Goal: Task Accomplishment & Management: Manage account settings

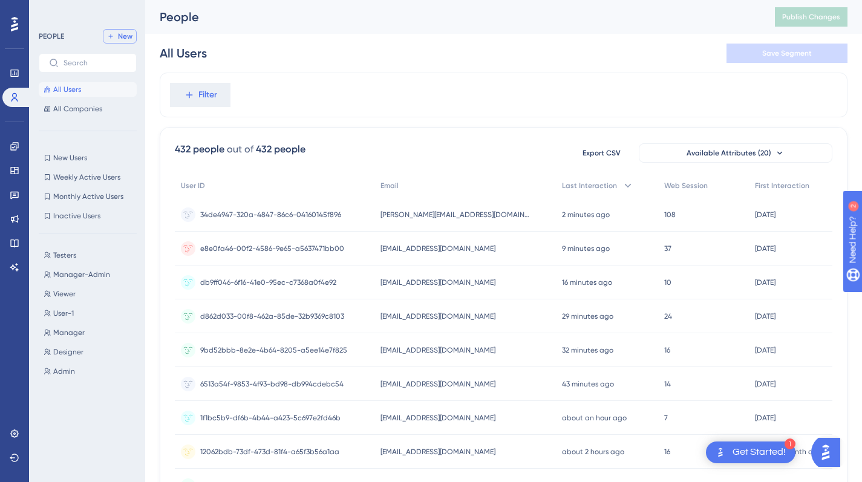
click at [126, 31] on button "New" at bounding box center [120, 36] width 34 height 15
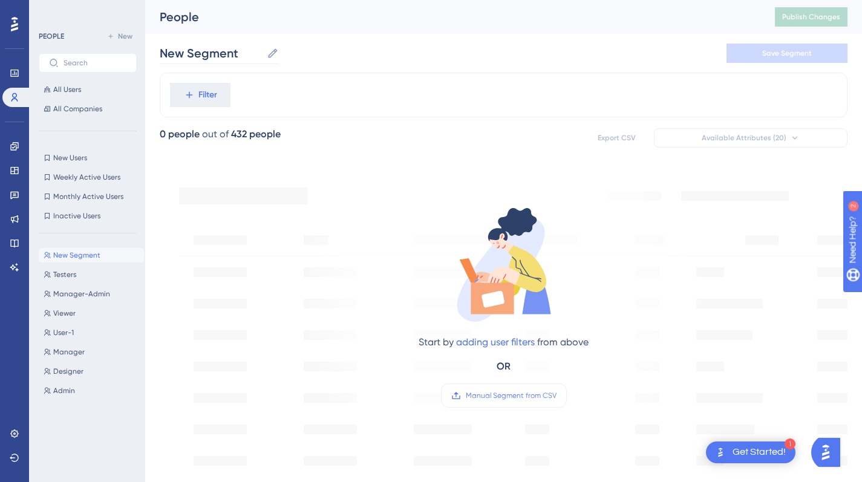
click at [271, 51] on icon at bounding box center [273, 53] width 12 height 12
click at [262, 51] on input "New Segment" at bounding box center [211, 53] width 102 height 17
click at [238, 56] on input "New Segment" at bounding box center [211, 53] width 102 height 17
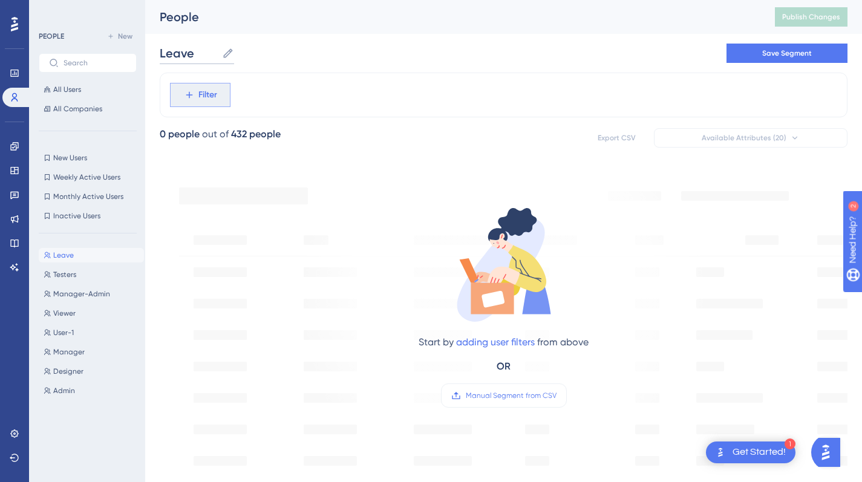
type input "Leave"
click at [209, 99] on span "Filter" at bounding box center [207, 95] width 19 height 15
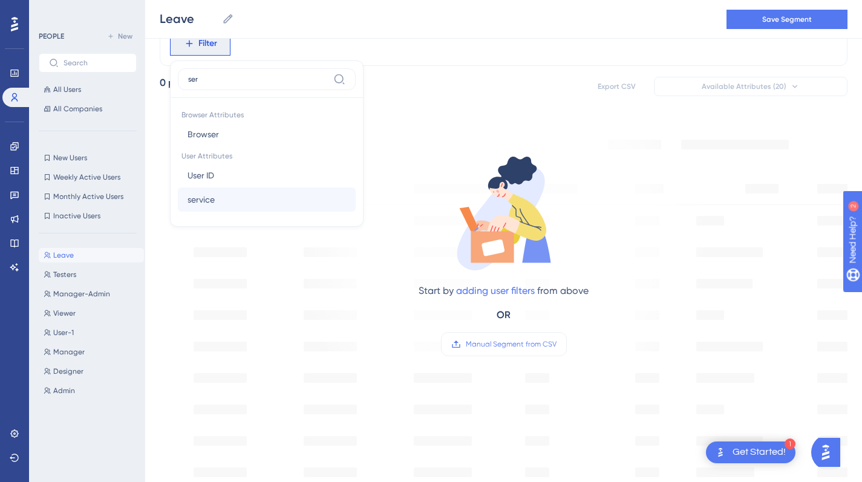
type input "ser"
click at [232, 207] on button "service service" at bounding box center [267, 199] width 178 height 24
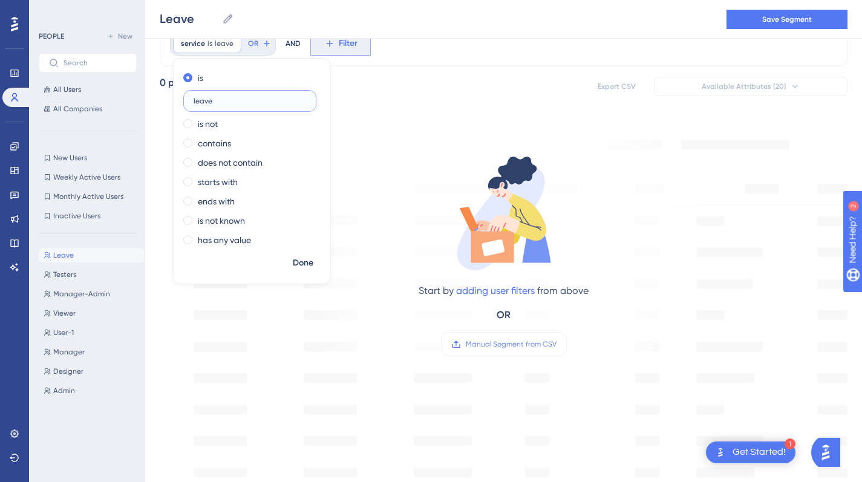
type input "leave"
click at [349, 45] on span "Filter" at bounding box center [348, 43] width 19 height 15
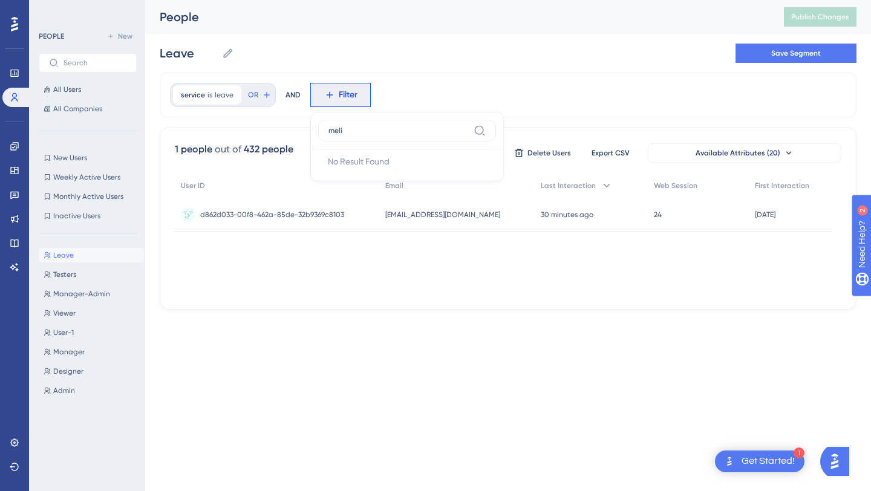
type input "mel"
type input "userR"
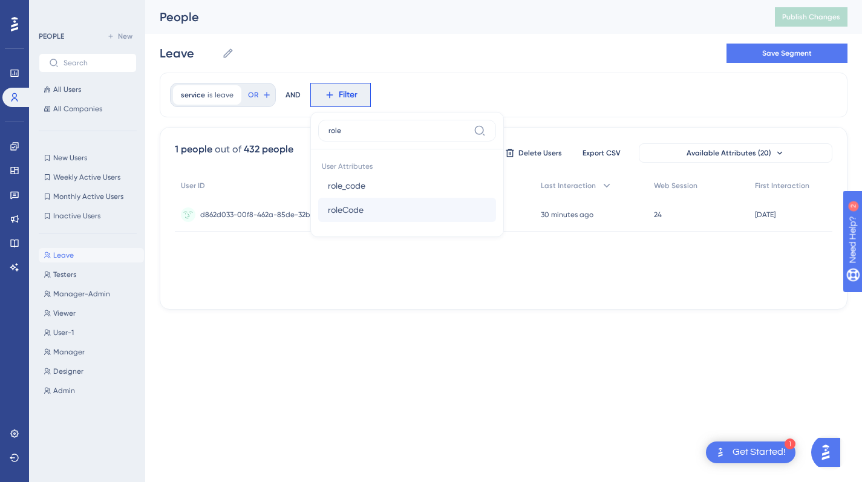
type input "role"
click at [349, 212] on span "roleCode" at bounding box center [346, 210] width 36 height 15
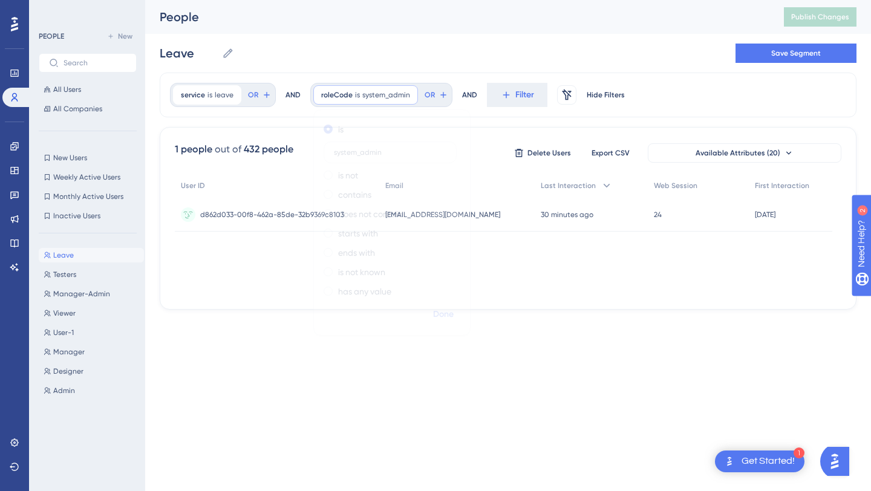
type input "system_admin"
click at [443, 308] on span "Done" at bounding box center [443, 314] width 21 height 15
click at [295, 93] on div "AND" at bounding box center [292, 95] width 15 height 24
click at [249, 91] on span "OR" at bounding box center [253, 95] width 10 height 10
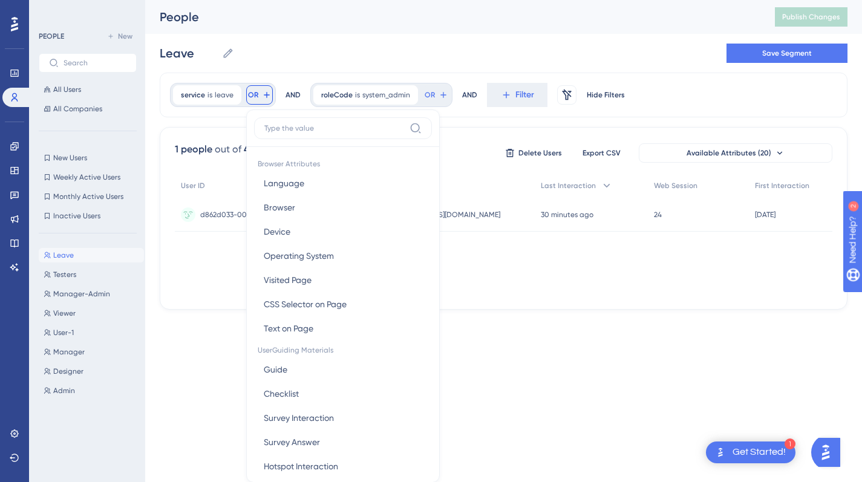
scroll to position [41, 0]
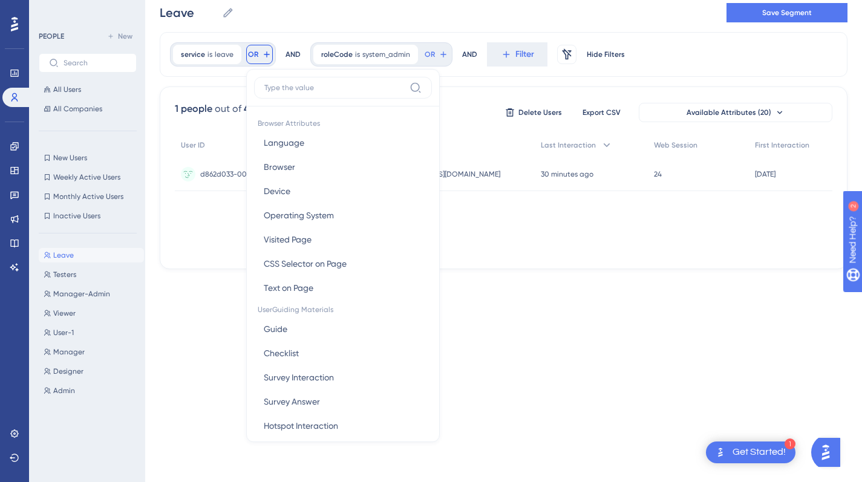
click at [296, 56] on div "AND" at bounding box center [292, 54] width 15 height 24
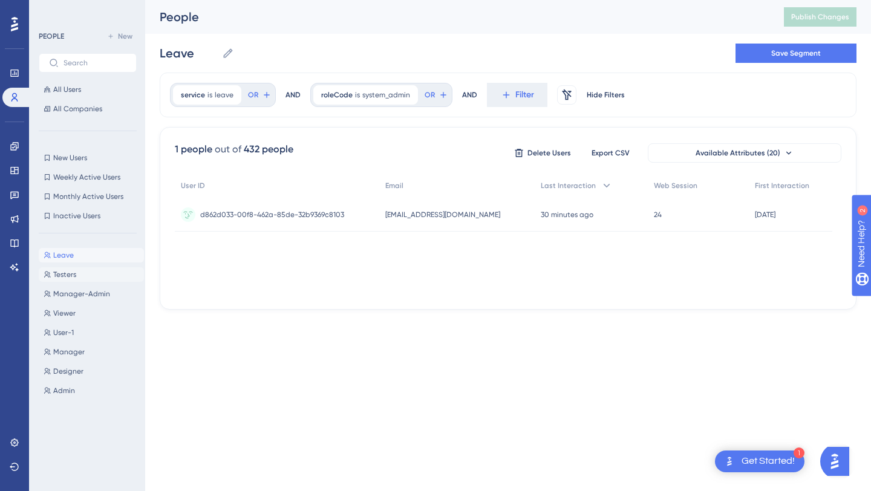
click at [92, 274] on button "Testers Testers" at bounding box center [91, 274] width 105 height 15
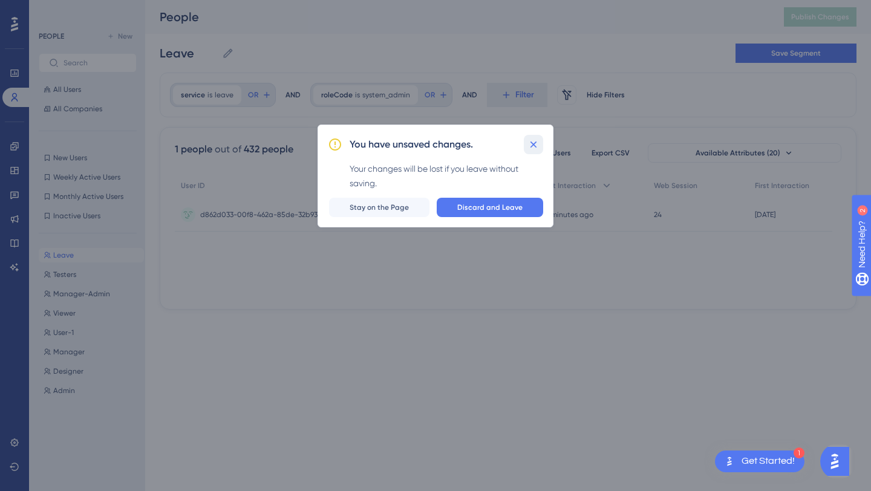
click at [536, 144] on icon at bounding box center [533, 145] width 12 height 12
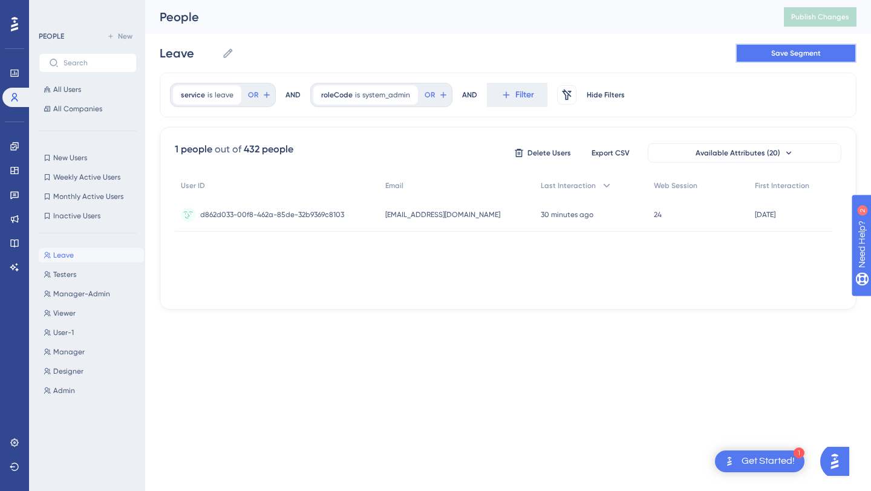
click at [779, 51] on span "Save Segment" at bounding box center [796, 53] width 50 height 10
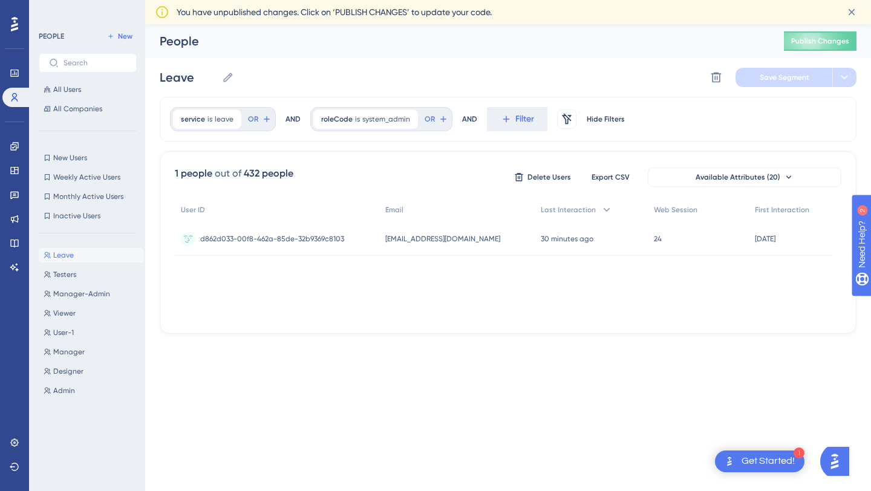
click at [635, 331] on div "1 people out of 432 people Delete Users Export CSV Available Attributes (20) Us…" at bounding box center [508, 242] width 697 height 183
click at [11, 149] on icon at bounding box center [15, 147] width 10 height 10
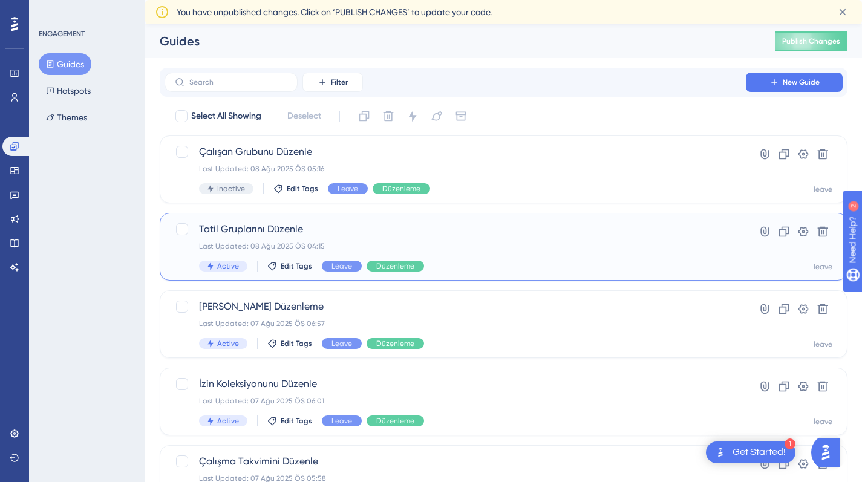
click at [431, 233] on span "Tatil Gruplarını Düzenle" at bounding box center [455, 229] width 512 height 15
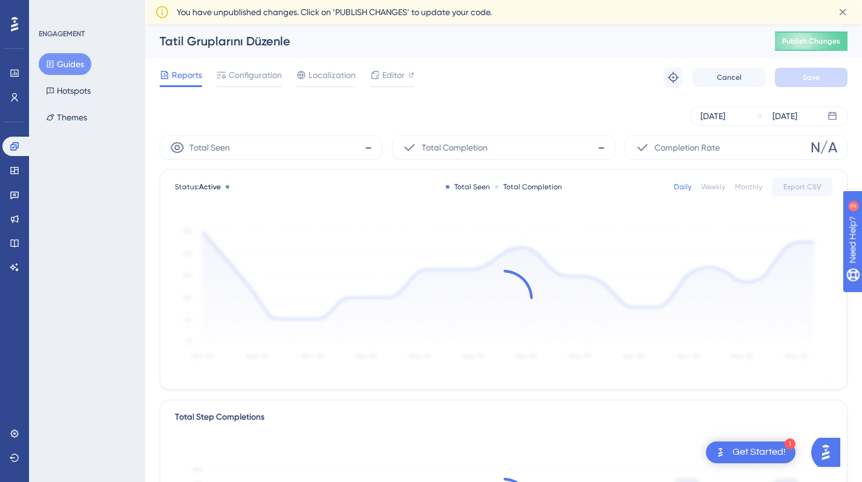
scroll to position [26, 0]
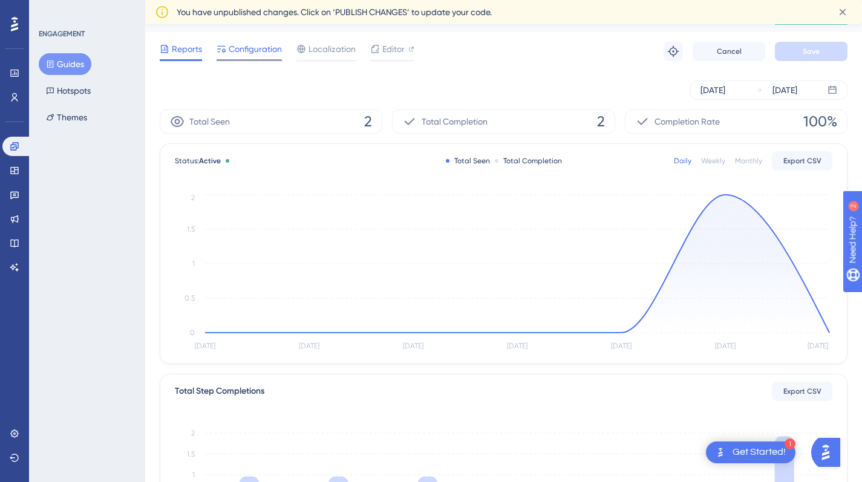
click at [246, 52] on span "Configuration" at bounding box center [255, 49] width 53 height 15
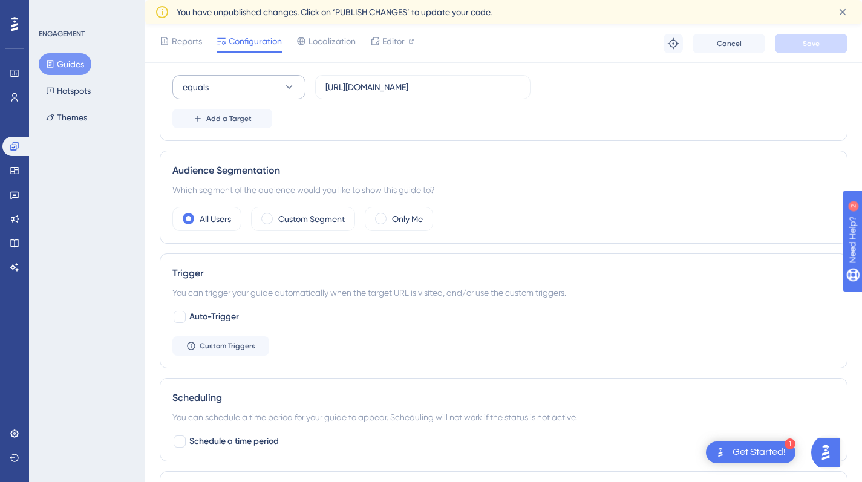
scroll to position [344, 0]
click at [305, 221] on label "Custom Segment" at bounding box center [311, 218] width 67 height 15
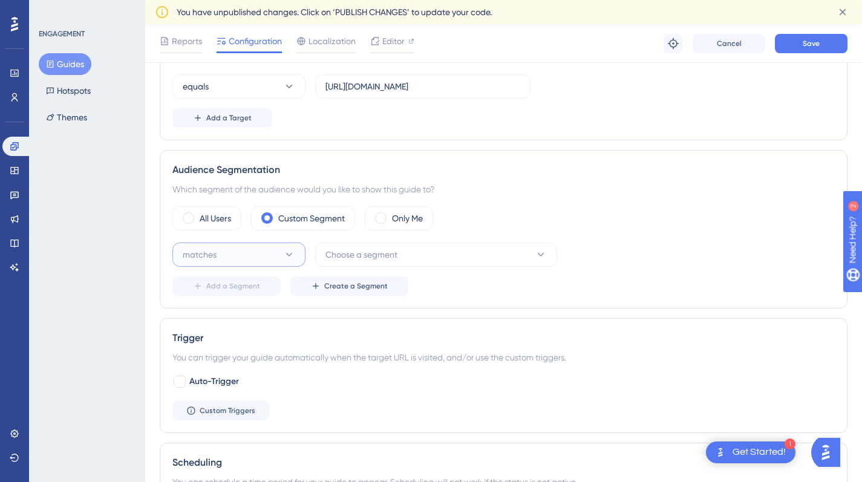
click at [299, 245] on button "matches" at bounding box center [238, 255] width 133 height 24
click at [377, 243] on button "Choose a segment" at bounding box center [436, 255] width 242 height 24
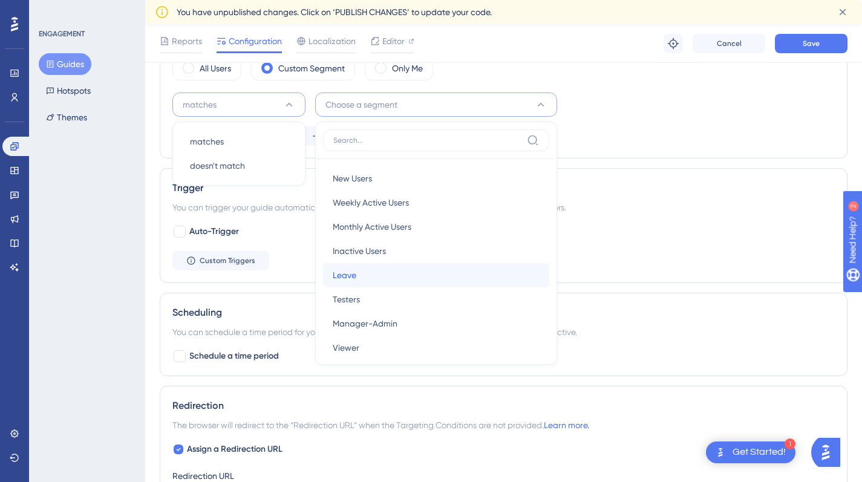
click at [353, 271] on span "Leave" at bounding box center [345, 275] width 24 height 15
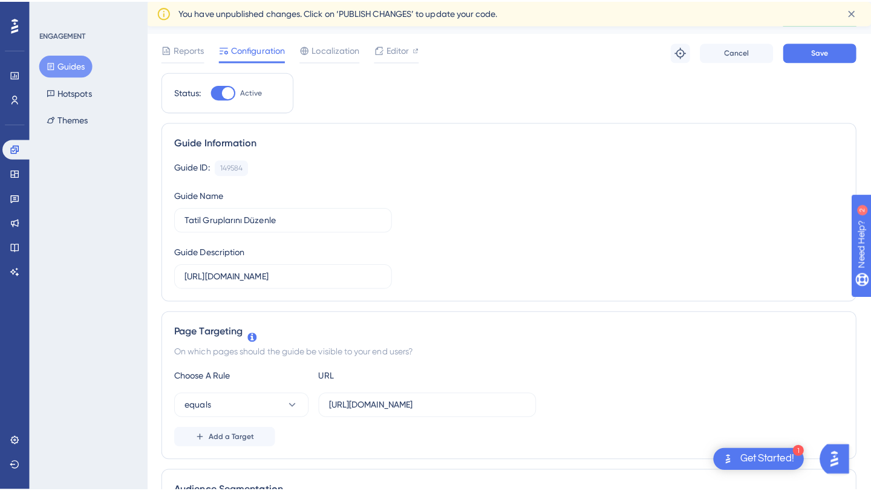
scroll to position [26, 0]
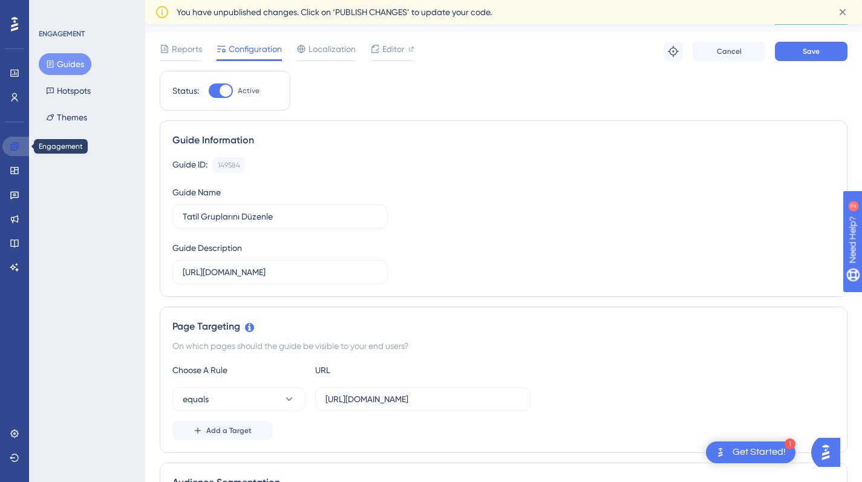
click at [24, 150] on link at bounding box center [16, 146] width 29 height 19
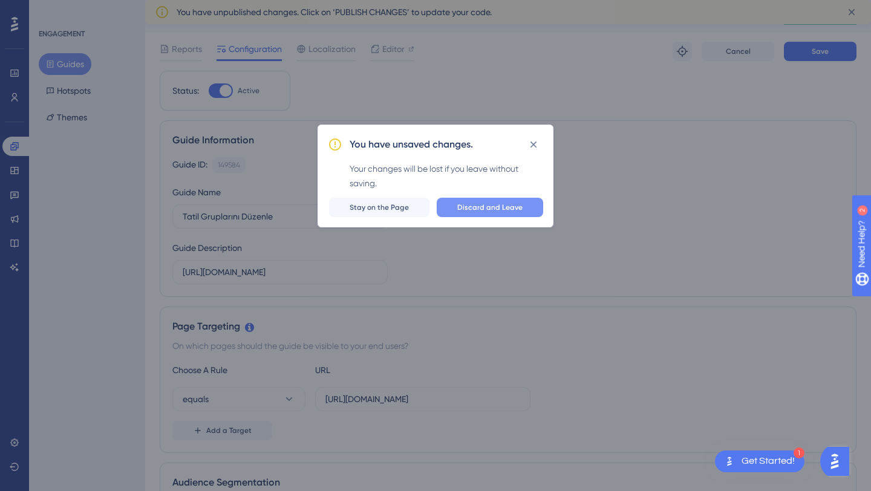
click at [467, 201] on button "Discard and Leave" at bounding box center [490, 207] width 106 height 19
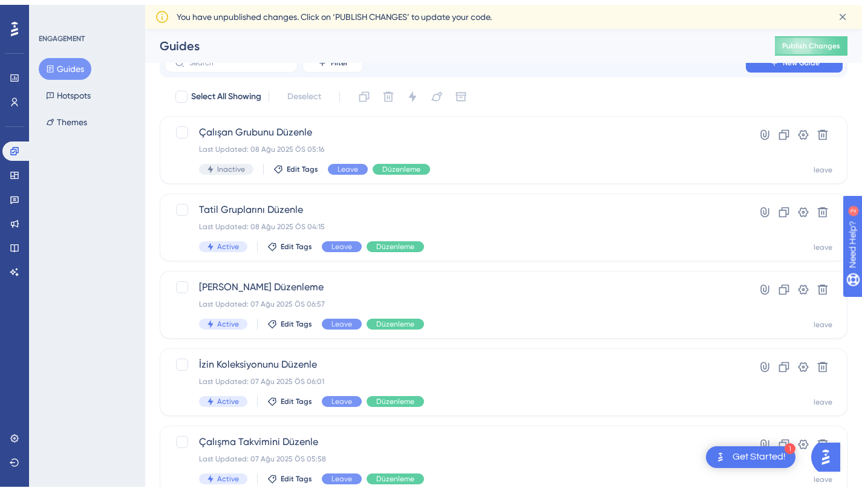
scroll to position [448, 0]
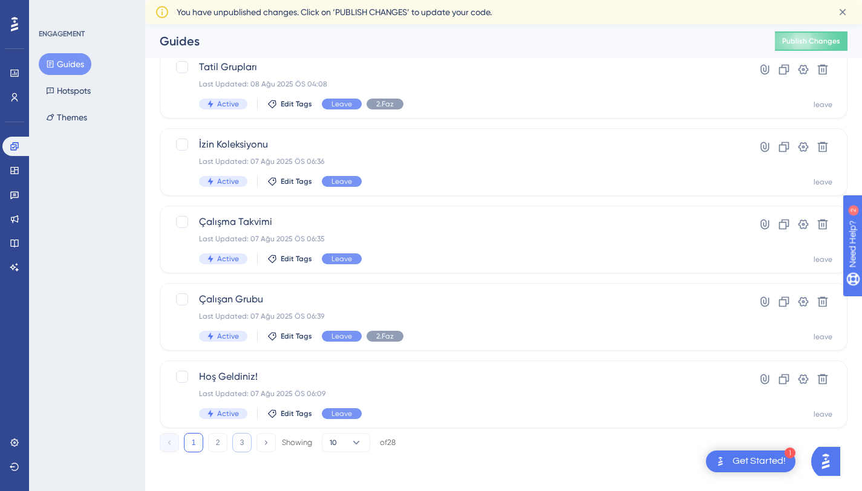
click at [238, 438] on button "3" at bounding box center [241, 442] width 19 height 19
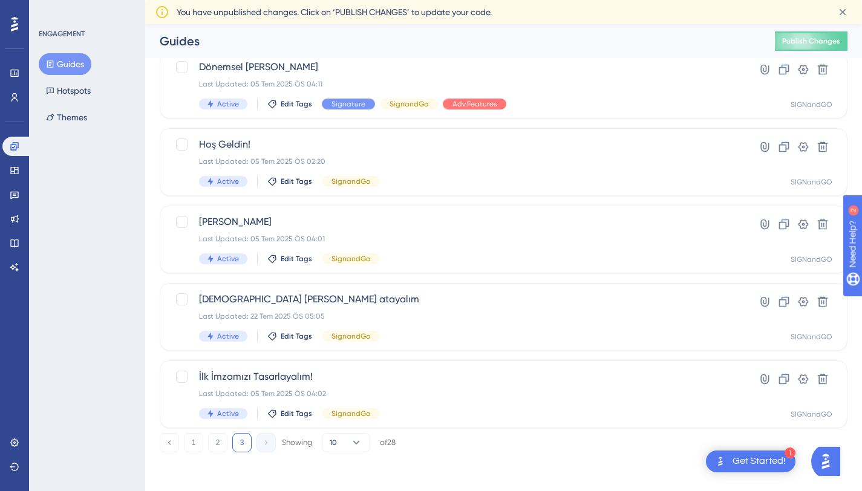
scroll to position [293, 0]
click at [391, 236] on div "Last Updated: 05 Tem 2025 ÖS 04:01" at bounding box center [455, 239] width 512 height 10
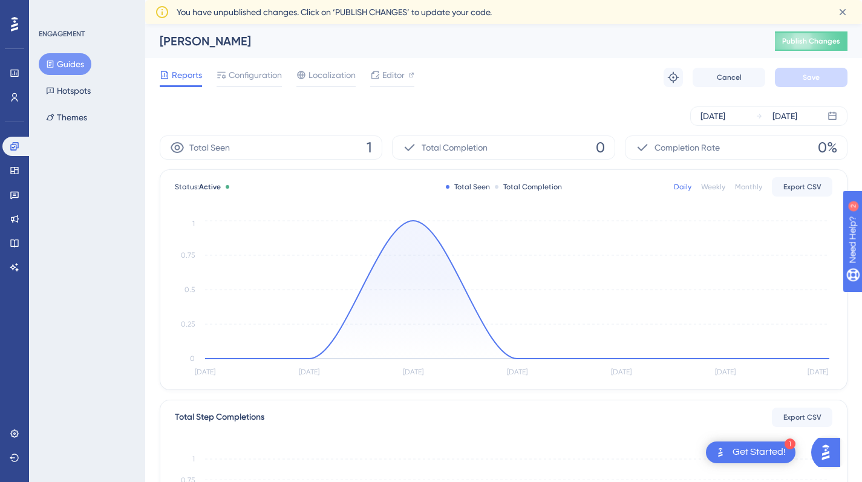
click at [270, 54] on div "Alan Adı Tanımlayalım Publish Changes" at bounding box center [503, 41] width 717 height 34
click at [245, 68] on span "Configuration" at bounding box center [255, 75] width 53 height 15
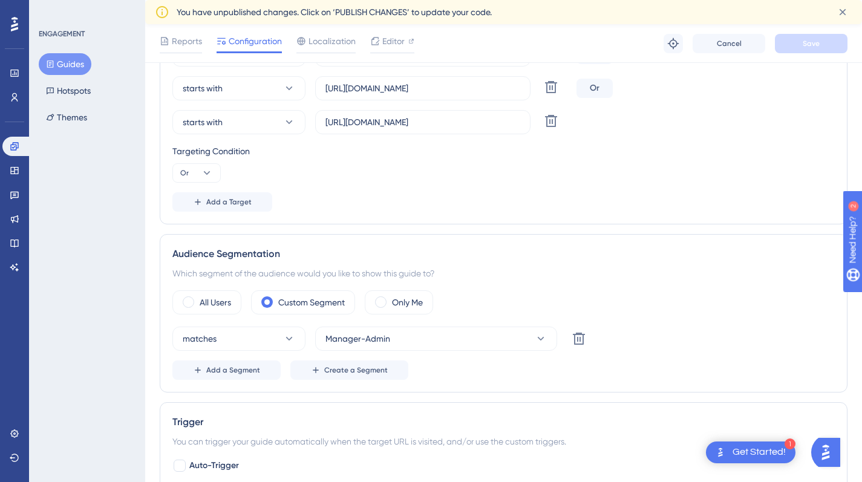
scroll to position [397, 0]
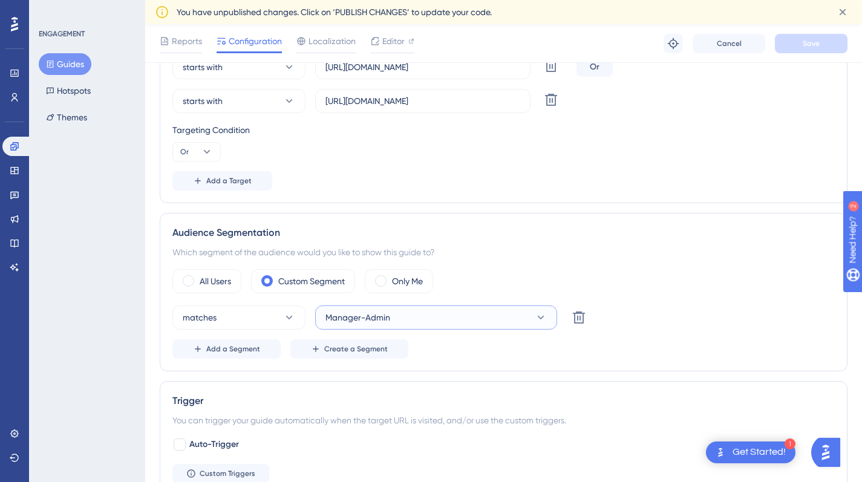
click at [344, 327] on button "Manager-Admin" at bounding box center [436, 317] width 242 height 24
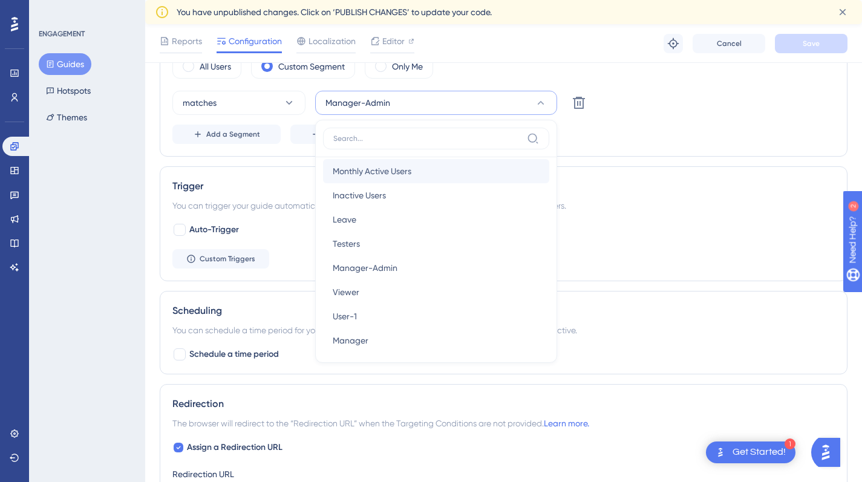
scroll to position [56, 0]
click at [633, 244] on div "Auto-Trigger Custom Triggers" at bounding box center [503, 246] width 662 height 46
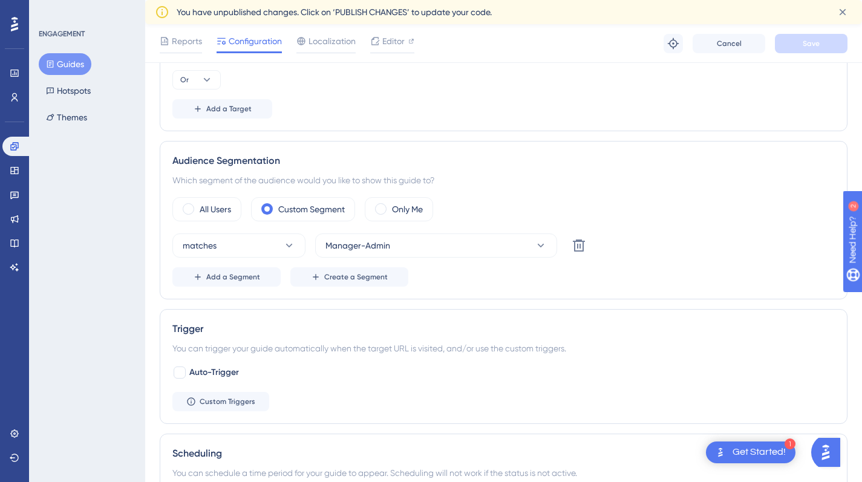
scroll to position [456, 0]
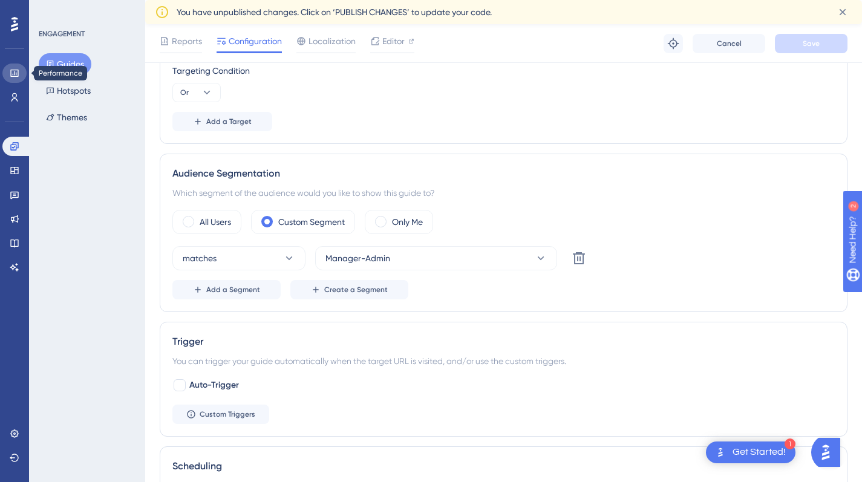
click at [9, 70] on link at bounding box center [14, 73] width 24 height 19
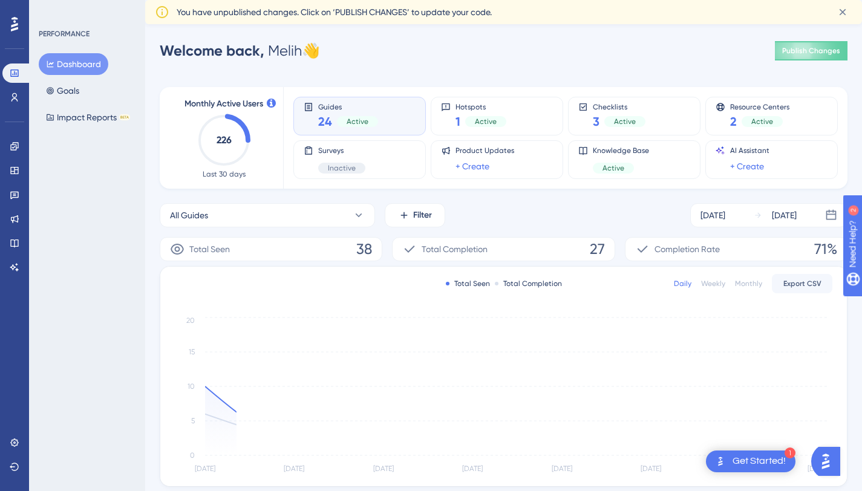
click at [9, 108] on div "Engagement Widgets Feedback Product Updates Knowledge Base AI Assistant" at bounding box center [14, 192] width 24 height 170
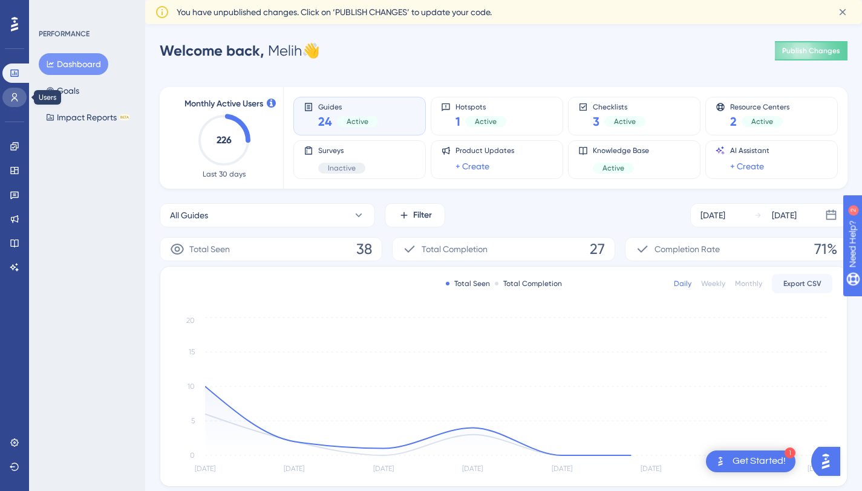
click at [11, 105] on link at bounding box center [14, 97] width 24 height 19
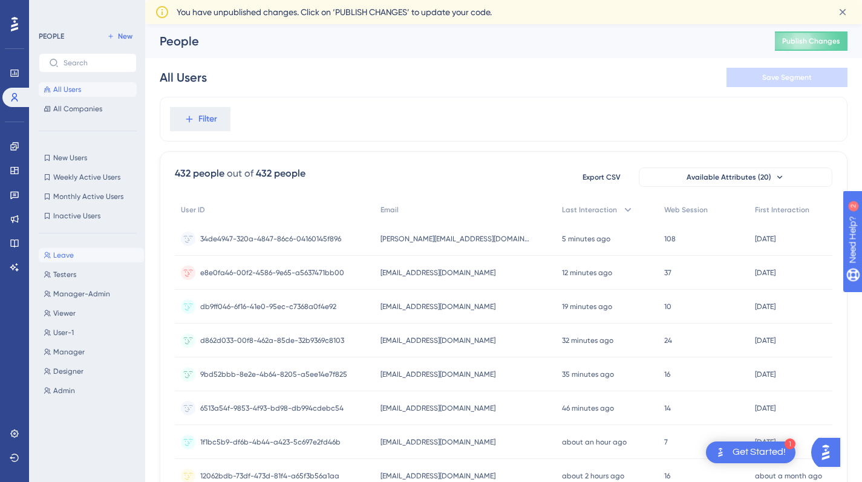
click at [79, 253] on button "Leave Leave" at bounding box center [91, 255] width 105 height 15
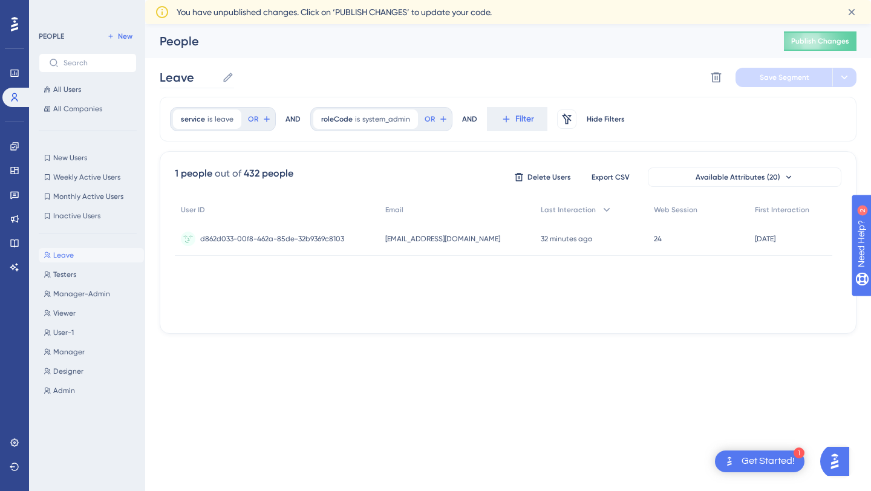
click at [227, 77] on icon at bounding box center [228, 77] width 9 height 9
click at [217, 77] on input "Leave" at bounding box center [188, 77] width 57 height 17
click at [786, 73] on span "Save Segment" at bounding box center [785, 78] width 50 height 10
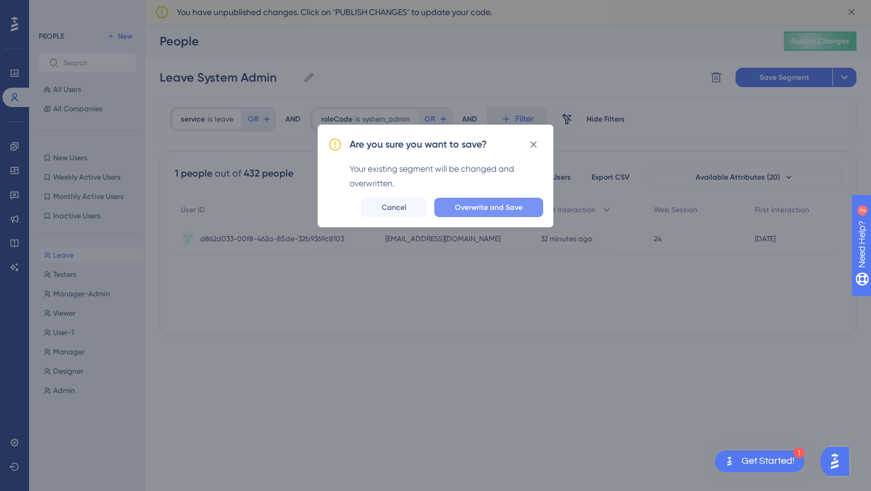
click at [466, 205] on span "Overwrite and Save" at bounding box center [489, 208] width 68 height 10
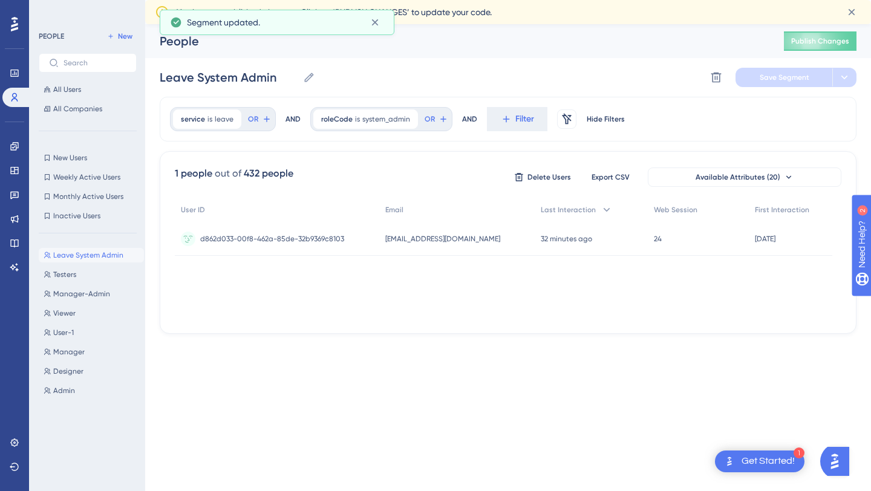
click at [118, 23] on div "PEOPLE New All Users All Companies New Users New Users Weekly Active Users Week…" at bounding box center [87, 245] width 116 height 491
click at [117, 32] on button "New" at bounding box center [120, 36] width 34 height 15
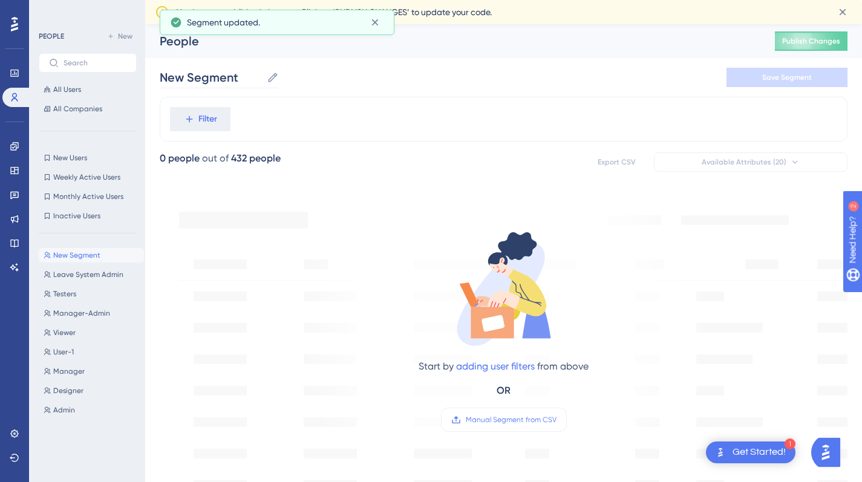
click at [269, 80] on icon at bounding box center [272, 77] width 9 height 9
click at [262, 80] on input "New Segment" at bounding box center [211, 77] width 102 height 17
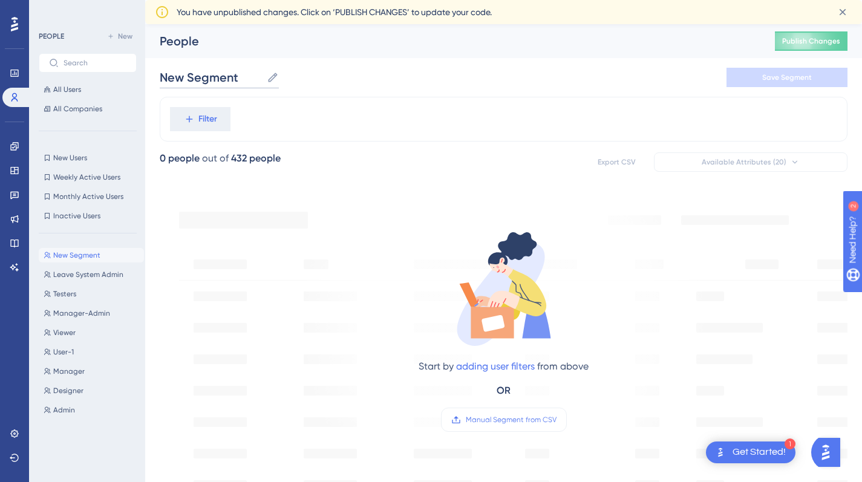
type input "New"
type input "Leave Admin"
click at [207, 113] on span "Filter" at bounding box center [207, 119] width 19 height 15
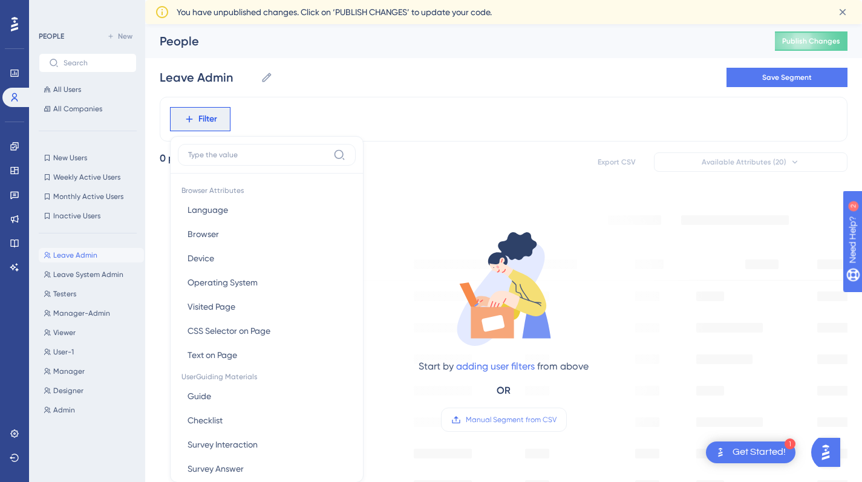
scroll to position [68, 0]
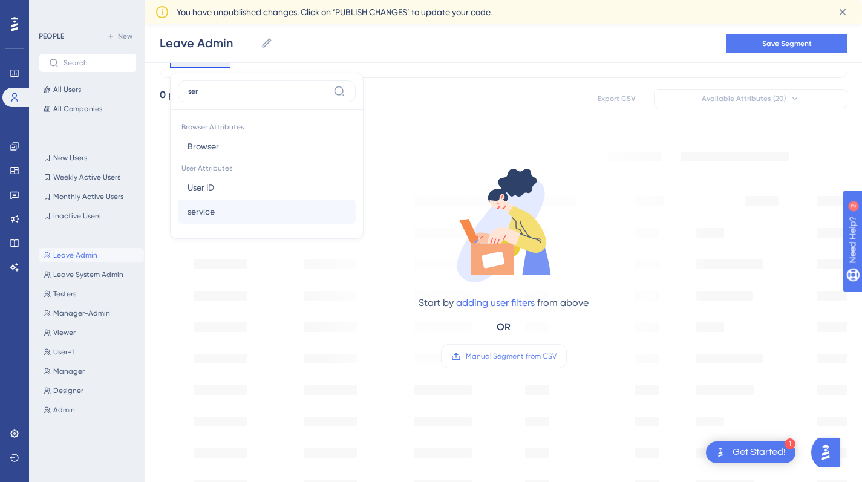
type input "ser"
click at [199, 210] on span "service" at bounding box center [200, 211] width 27 height 15
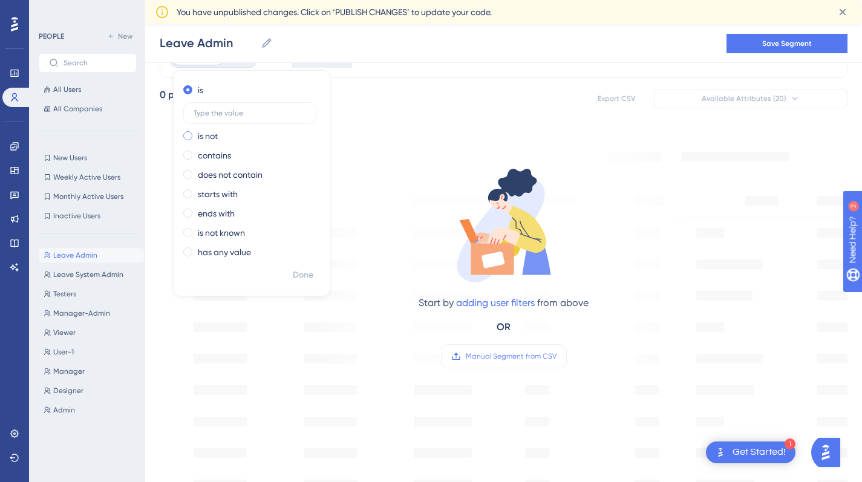
type input "e"
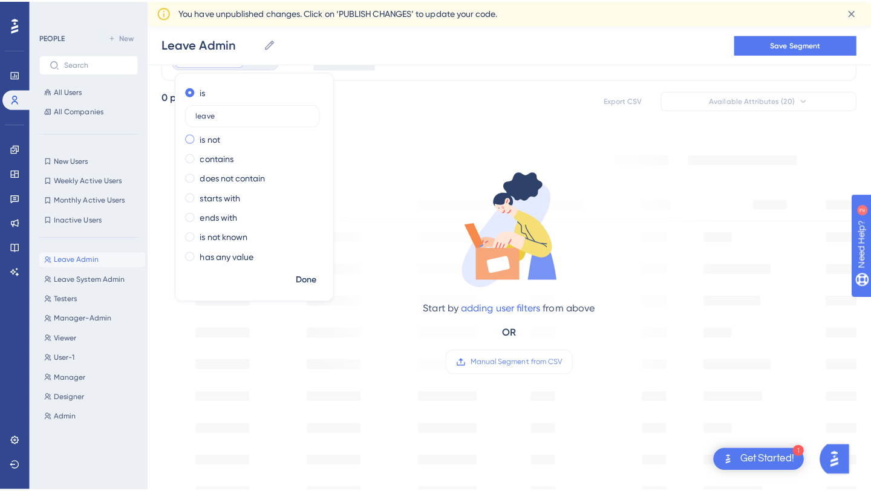
scroll to position [0, 0]
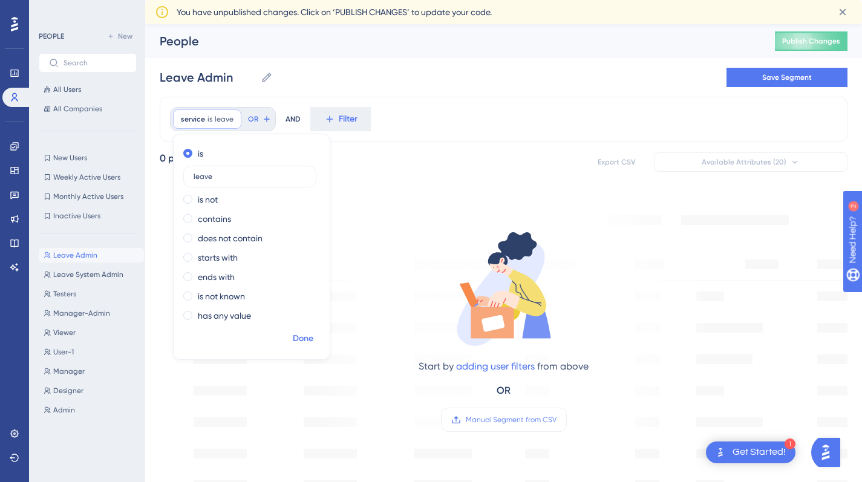
type input "leave"
click at [308, 341] on span "Done" at bounding box center [303, 338] width 21 height 15
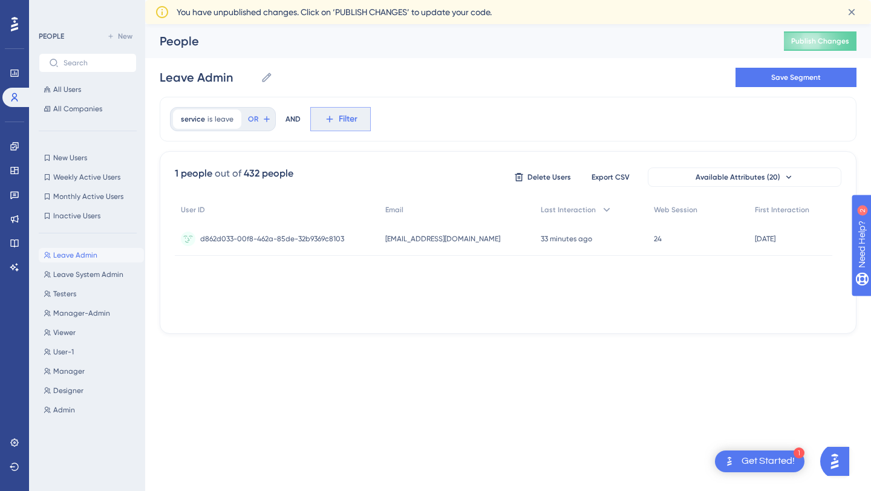
click at [348, 122] on span "Filter" at bounding box center [348, 119] width 19 height 15
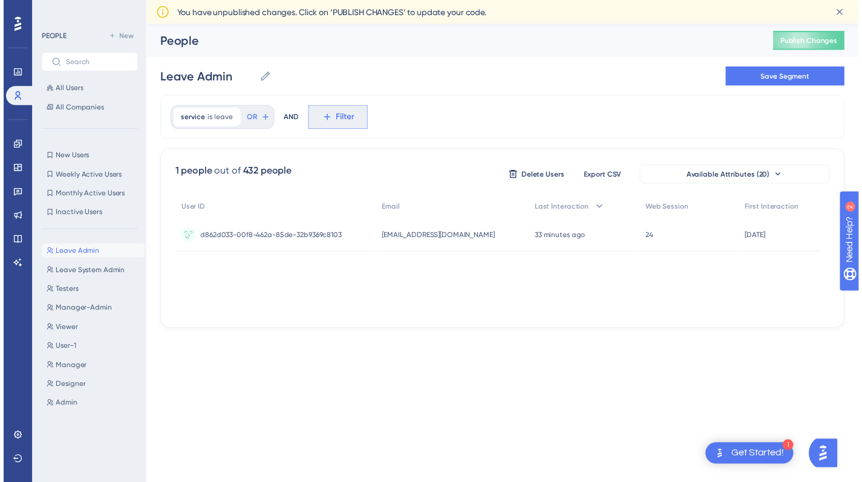
scroll to position [68, 0]
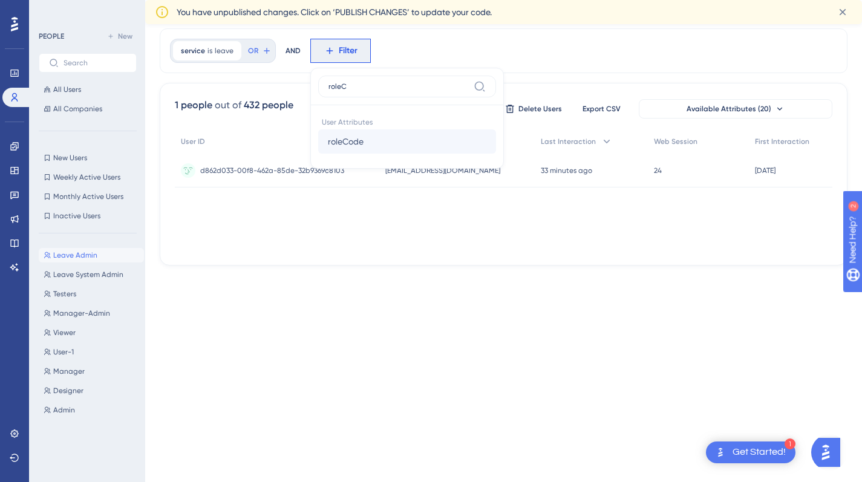
type input "roleC"
click at [348, 139] on span "roleCode" at bounding box center [346, 141] width 36 height 15
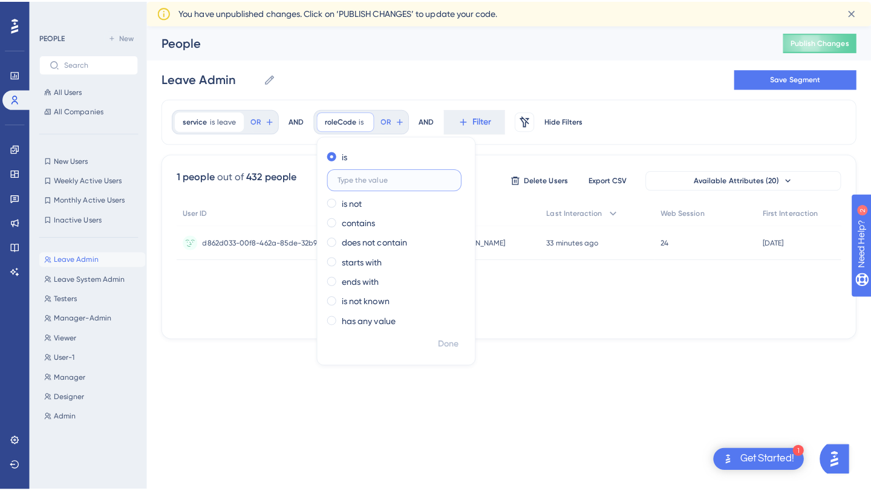
scroll to position [0, 0]
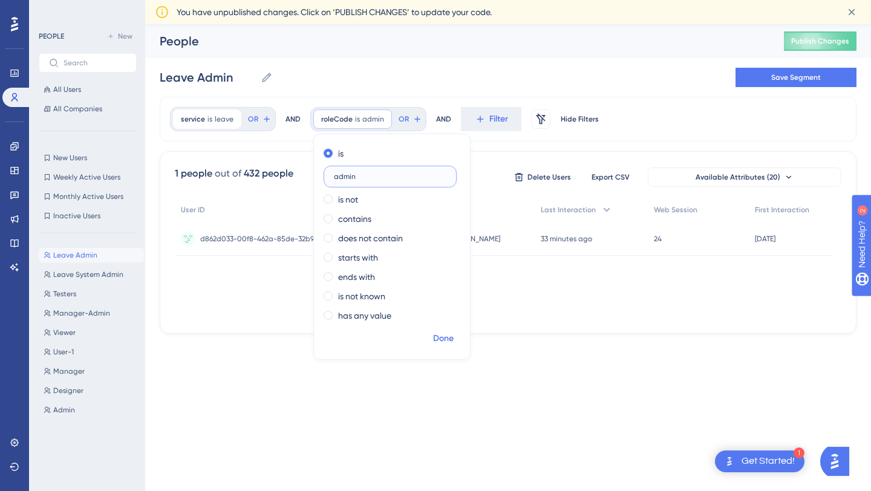
type input "admin"
click at [441, 330] on button "Done" at bounding box center [443, 339] width 34 height 22
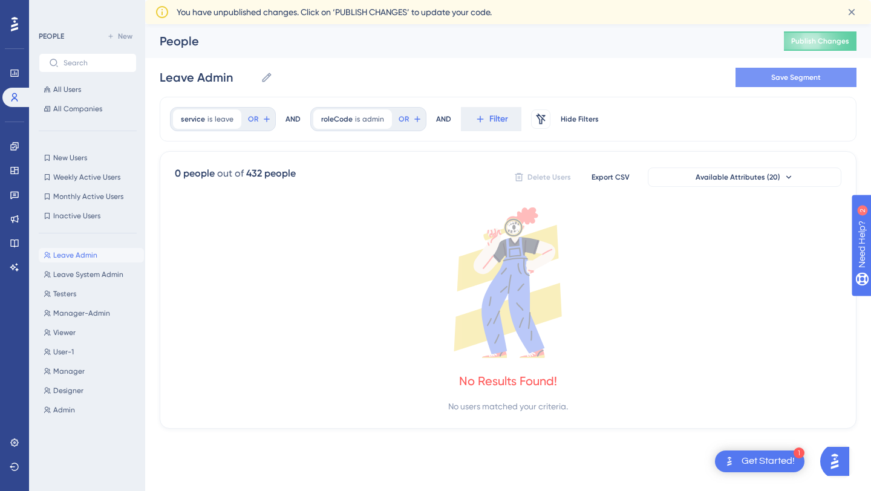
click at [763, 76] on button "Save Segment" at bounding box center [795, 77] width 121 height 19
click at [97, 273] on span "Leave System Admin" at bounding box center [88, 275] width 70 height 10
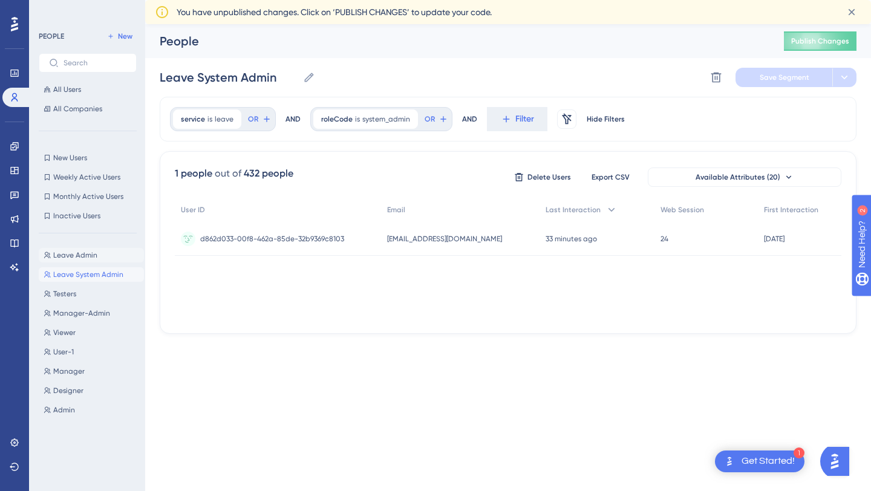
click at [90, 259] on span "Leave Admin" at bounding box center [75, 255] width 44 height 10
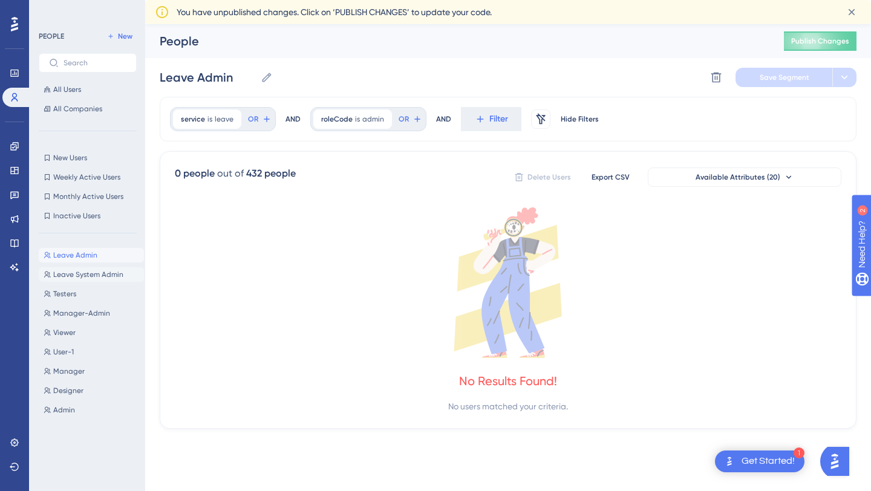
click at [76, 276] on span "Leave System Admin" at bounding box center [88, 275] width 70 height 10
type input "Leave System Admin"
